Goal: Use online tool/utility: Utilize a website feature to perform a specific function

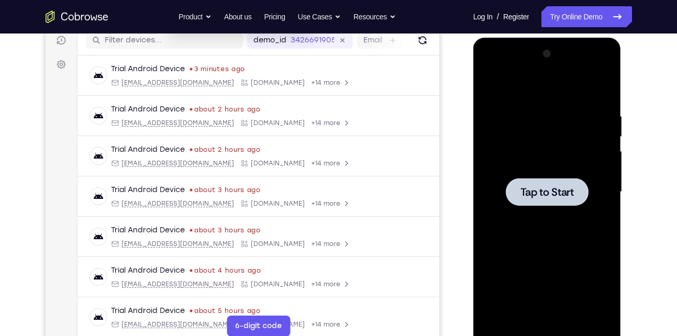
click at [524, 180] on div at bounding box center [547, 192] width 83 height 28
click at [556, 208] on div at bounding box center [547, 192] width 132 height 293
click at [559, 187] on span "Tap to Start" at bounding box center [547, 192] width 53 height 10
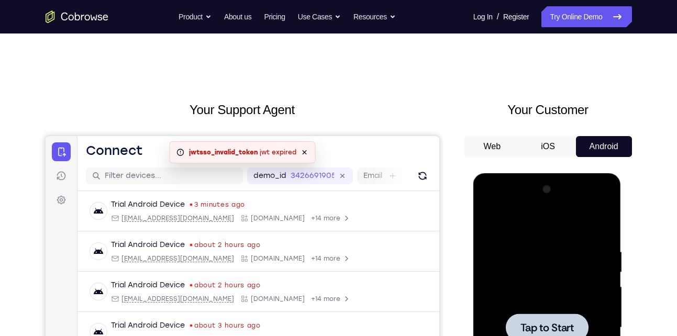
click at [605, 249] on div at bounding box center [547, 327] width 132 height 293
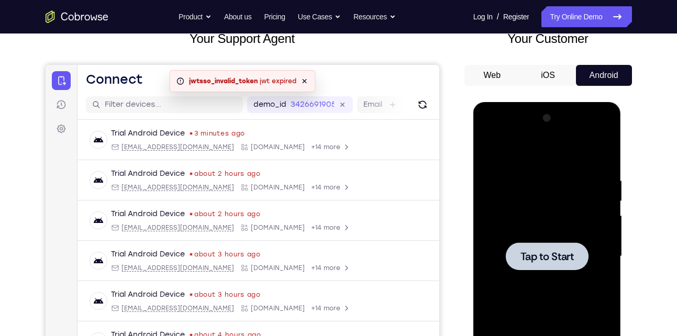
scroll to position [72, 0]
click at [560, 239] on div at bounding box center [547, 256] width 132 height 293
click at [548, 264] on div at bounding box center [547, 256] width 83 height 28
click at [544, 78] on button "iOS" at bounding box center [548, 74] width 56 height 21
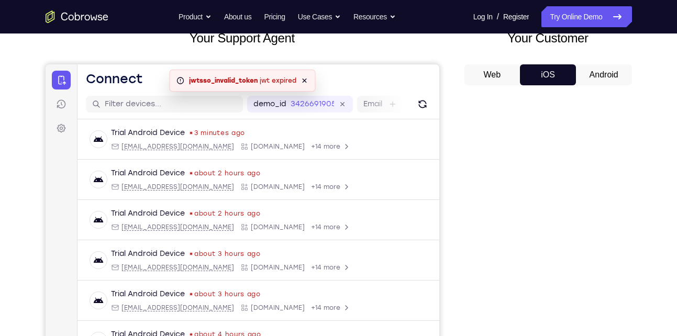
click at [597, 76] on button "Android" at bounding box center [604, 74] width 56 height 21
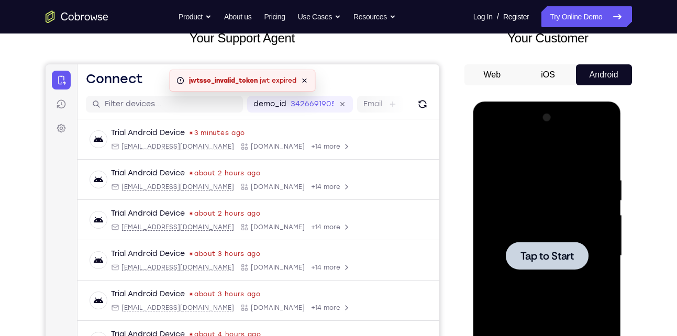
click at [563, 251] on span "Tap to Start" at bounding box center [547, 256] width 53 height 10
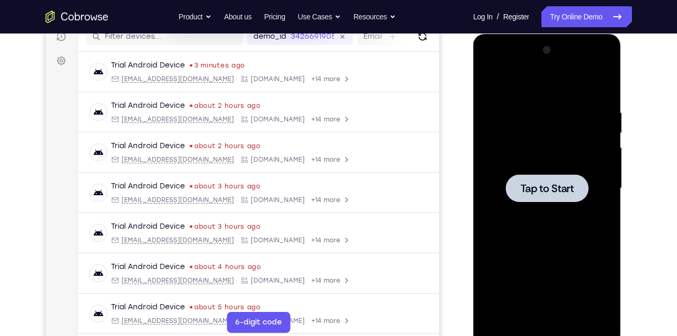
scroll to position [0, 0]
click at [558, 187] on span "Tap to Start" at bounding box center [547, 188] width 53 height 10
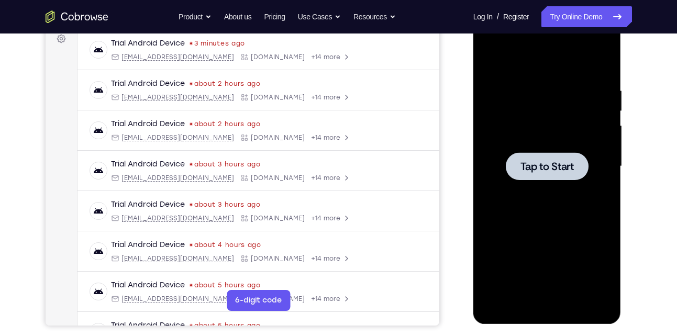
scroll to position [161, 0]
drag, startPoint x: 532, startPoint y: 150, endPoint x: 686, endPoint y: 95, distance: 163.6
click at [532, 150] on div at bounding box center [547, 166] width 132 height 293
click at [492, 127] on div at bounding box center [547, 166] width 132 height 293
click at [533, 171] on span "Tap to Start" at bounding box center [547, 167] width 53 height 10
